Goal: Task Accomplishment & Management: Use online tool/utility

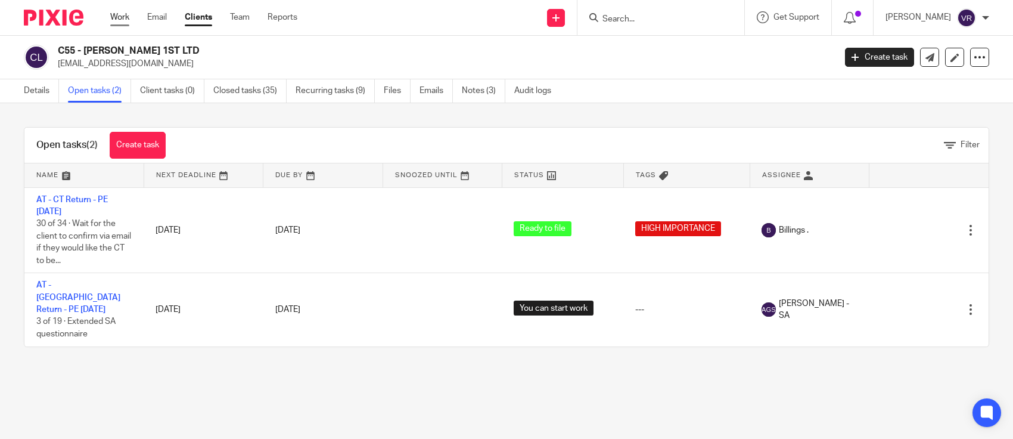
click at [122, 17] on link "Work" at bounding box center [119, 17] width 19 height 12
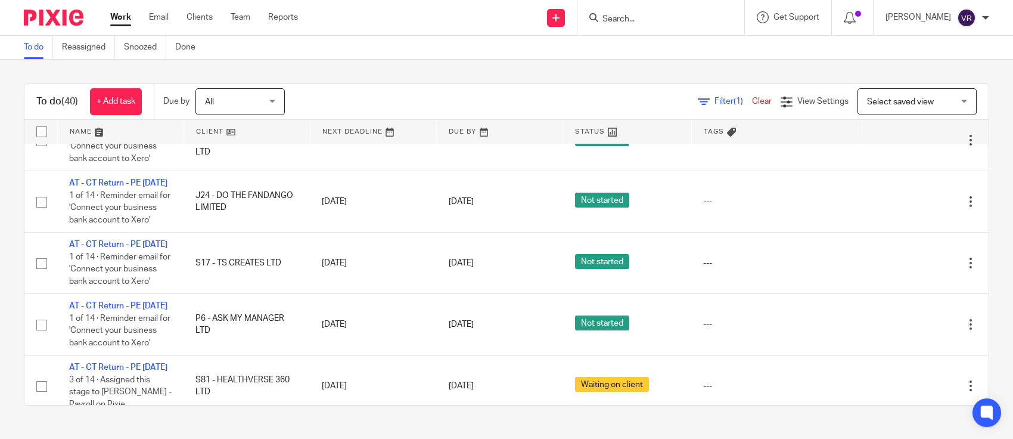
scroll to position [1937, 0]
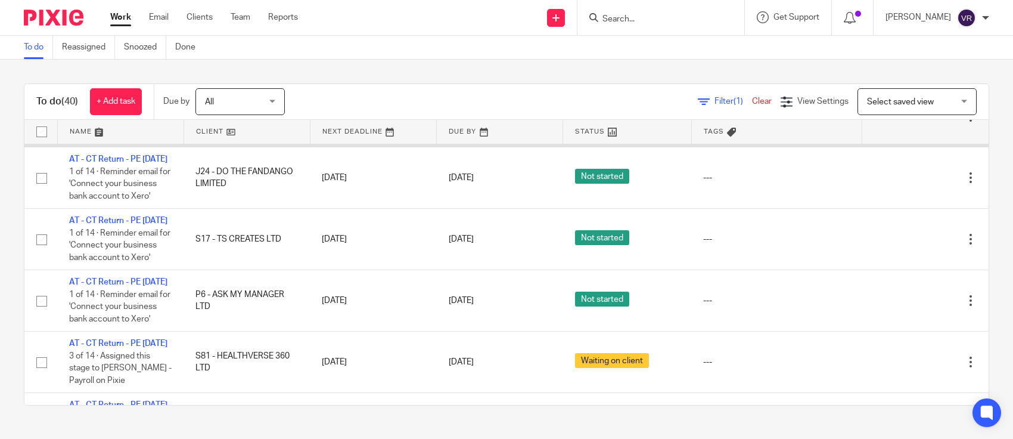
click at [262, 147] on td "M38 - MONETARISM WORTH PRODUCTIONS LTD" at bounding box center [247, 116] width 126 height 61
click at [121, 102] on link "AT - CT Return - PE 31-07-2025" at bounding box center [118, 98] width 98 height 8
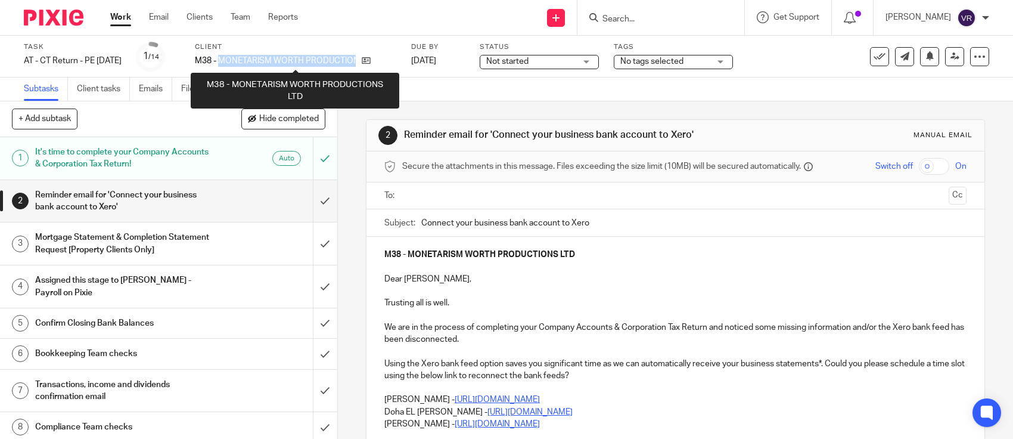
drag, startPoint x: 376, startPoint y: 60, endPoint x: 239, endPoint y: 63, distance: 137.1
click at [239, 63] on div "M38 - MONETARISM WORTH PRODUCTIONS LTD" at bounding box center [295, 61] width 201 height 12
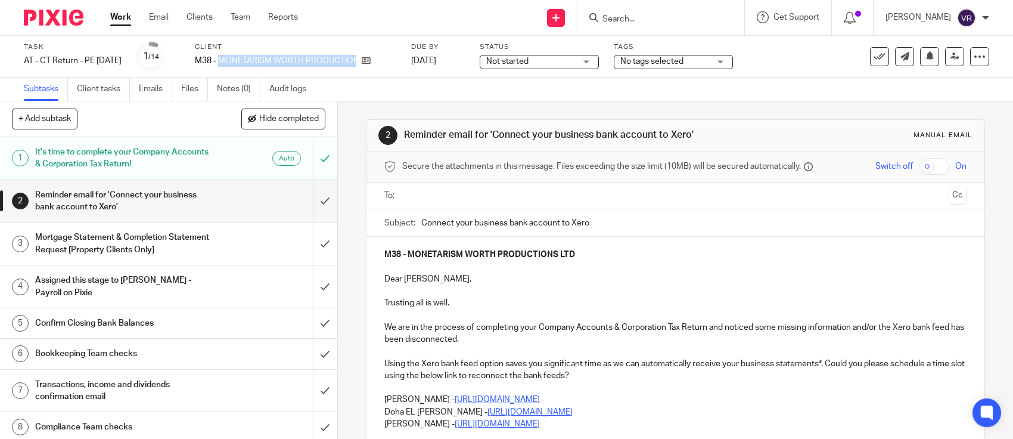
copy div "MONETARISM WORTH PRODUCTIONS LTD"
